Goal: Task Accomplishment & Management: Manage account settings

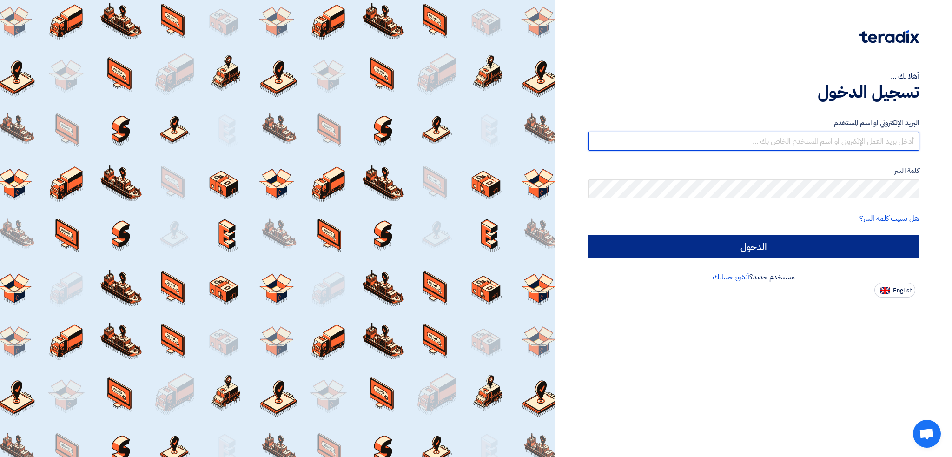
type input "italyaco2030@gmail.com"
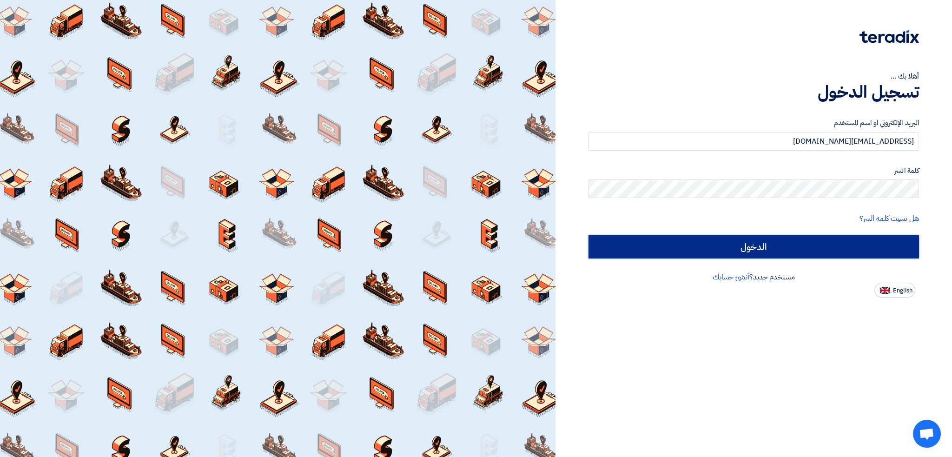
click at [593, 242] on input "الدخول" at bounding box center [753, 246] width 330 height 23
